Goal: Task Accomplishment & Management: Manage account settings

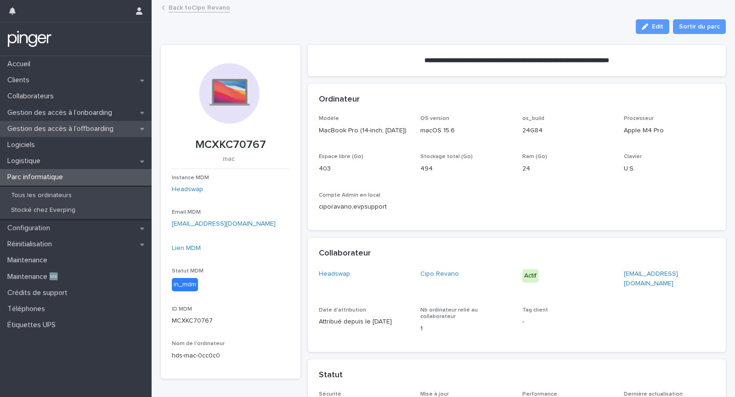
click at [66, 125] on p "Gestion des accès à l’offboarding" at bounding box center [62, 129] width 117 height 9
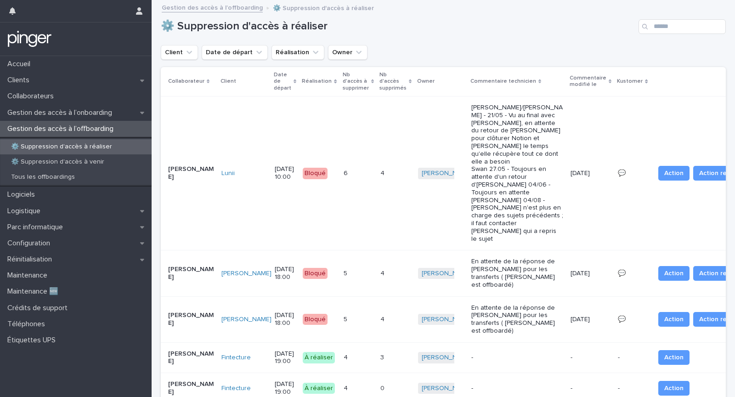
scroll to position [11, 0]
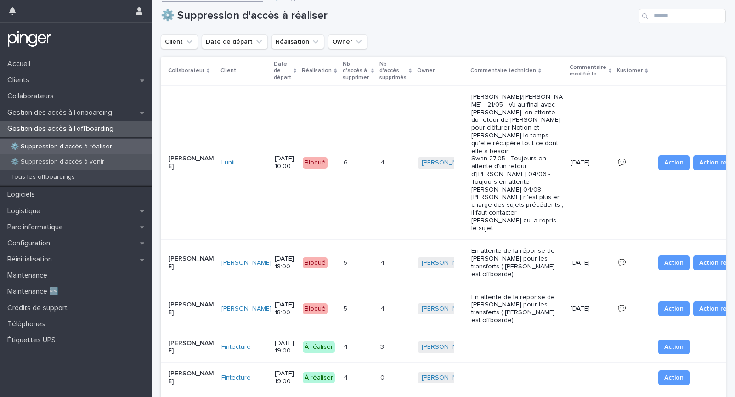
click at [86, 161] on p "⚙️ Suppression d'accès à venir" at bounding box center [58, 162] width 108 height 8
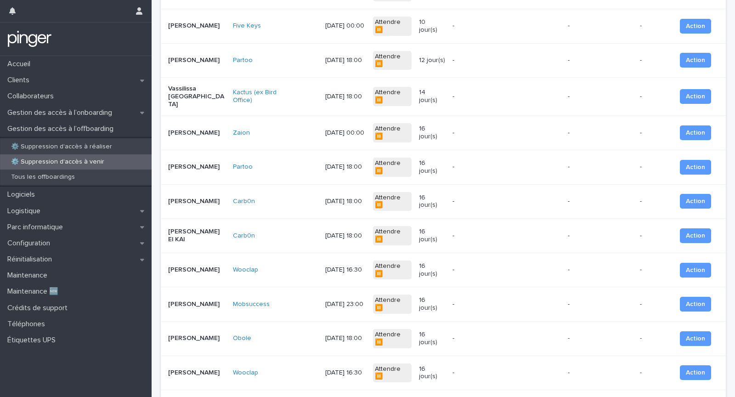
scroll to position [463, 0]
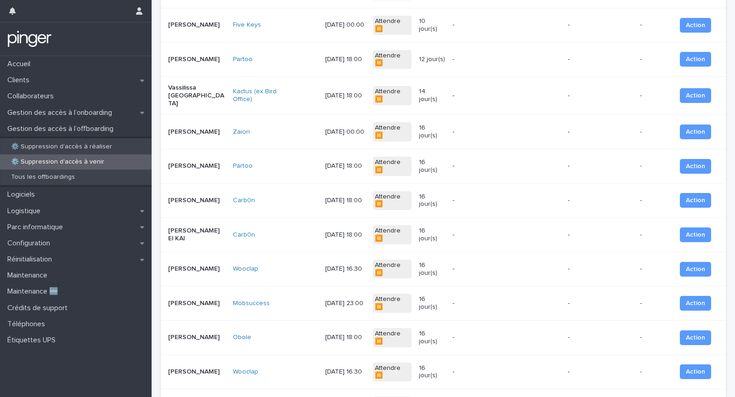
click at [308, 262] on div "Wooclap" at bounding box center [275, 269] width 85 height 15
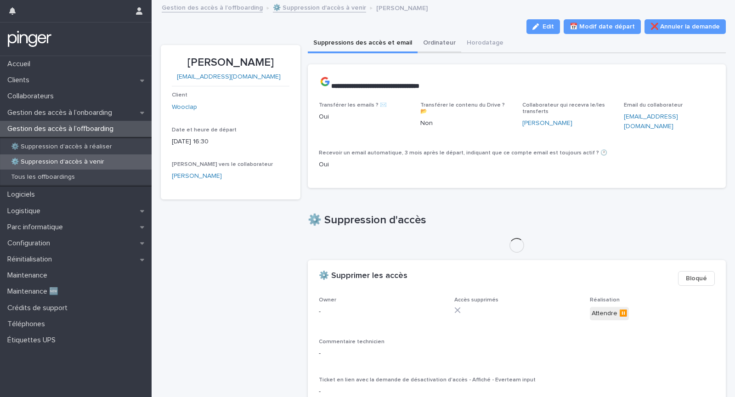
click at [434, 50] on button "Ordinateur" at bounding box center [440, 43] width 44 height 19
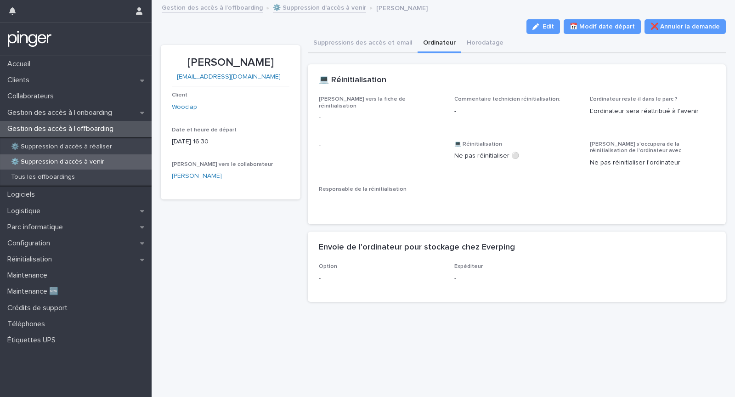
click at [450, 138] on div "Lien vers la fiche de réinitialisation - Commentaire technicien réinitialisatio…" at bounding box center [517, 154] width 397 height 117
click at [528, 194] on div "Lien vers la fiche de réinitialisation - Commentaire technicien réinitialisatio…" at bounding box center [517, 154] width 397 height 117
click at [479, 54] on div "Can't display tree at index 0 Loading... Saving… Loading... Saving… Loading... …" at bounding box center [517, 181] width 419 height 256
click at [476, 45] on button "Horodatage" at bounding box center [486, 43] width 48 height 19
